Goal: Information Seeking & Learning: Understand process/instructions

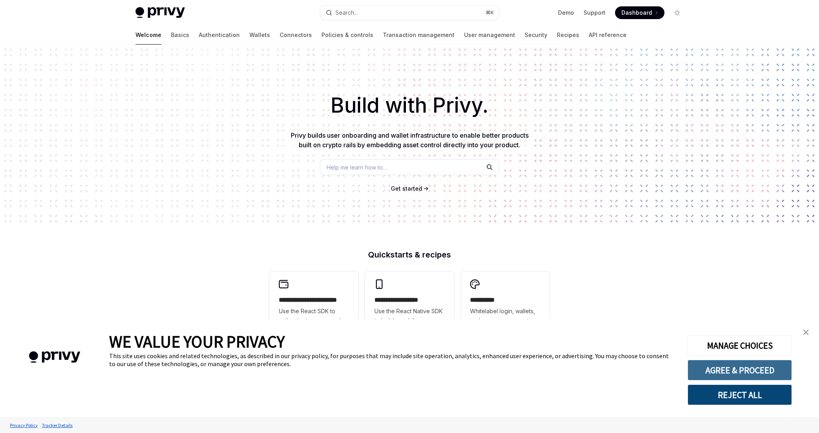
click at [727, 373] on button "AGREE & PROCEED" at bounding box center [739, 370] width 104 height 21
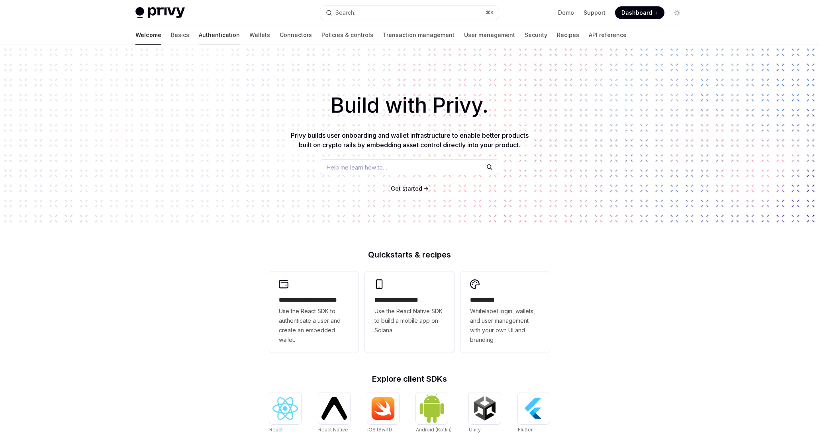
click at [199, 34] on link "Authentication" at bounding box center [219, 34] width 41 height 19
type textarea "*"
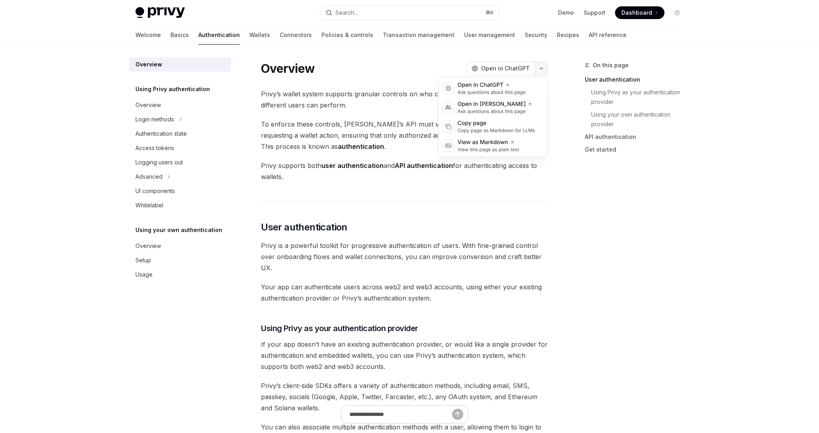
click at [541, 69] on icon "button" at bounding box center [541, 68] width 10 height 3
click at [515, 120] on div "Copy page" at bounding box center [496, 123] width 78 height 8
